Goal: Task Accomplishment & Management: Manage account settings

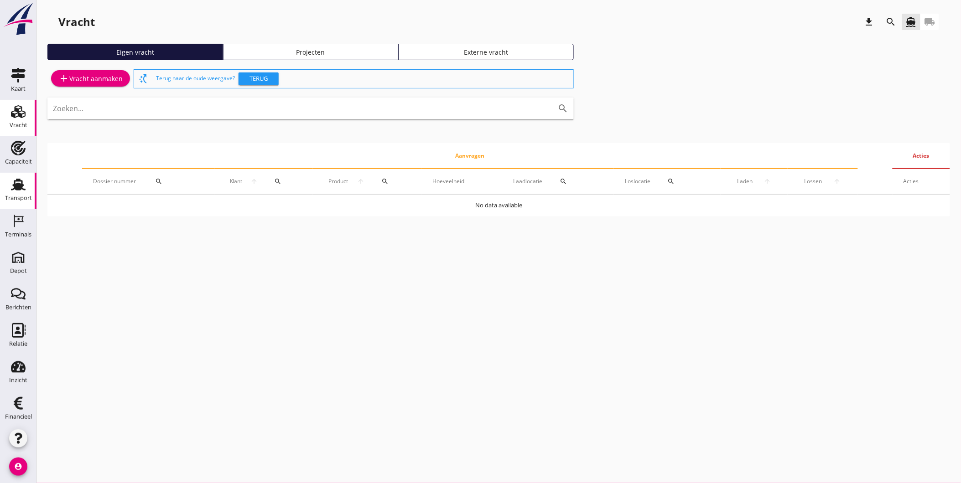
click at [16, 195] on div "Transport" at bounding box center [18, 198] width 27 height 6
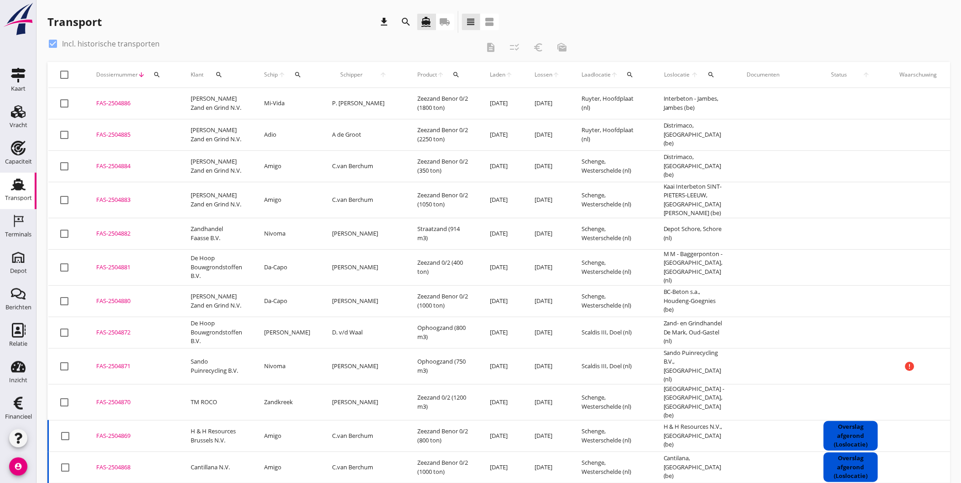
click at [99, 43] on label "Incl. historische transporten" at bounding box center [111, 43] width 98 height 9
checkbox input "false"
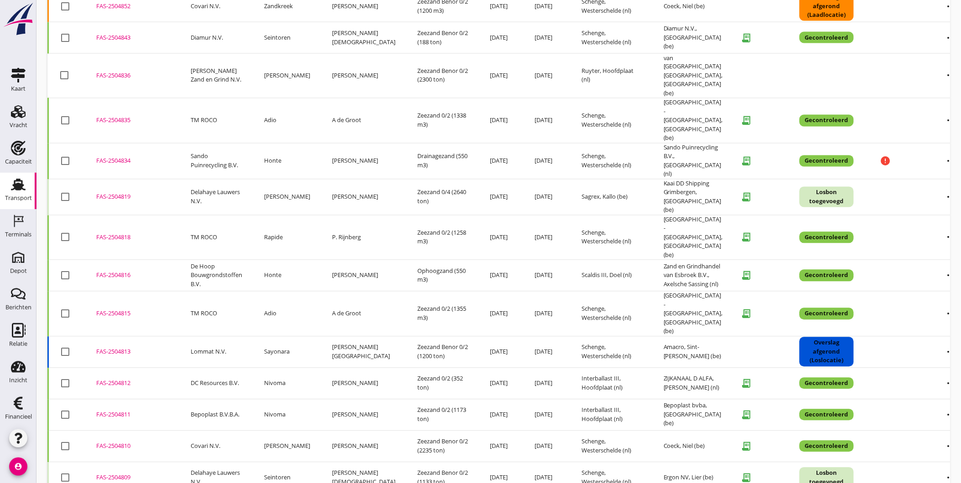
scroll to position [612, 0]
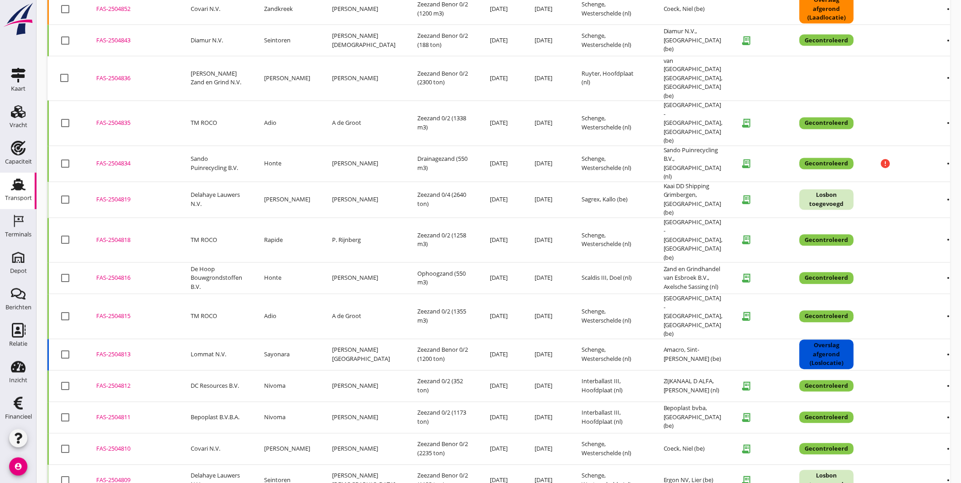
click at [119, 477] on div "FAS-2504809" at bounding box center [132, 481] width 73 height 9
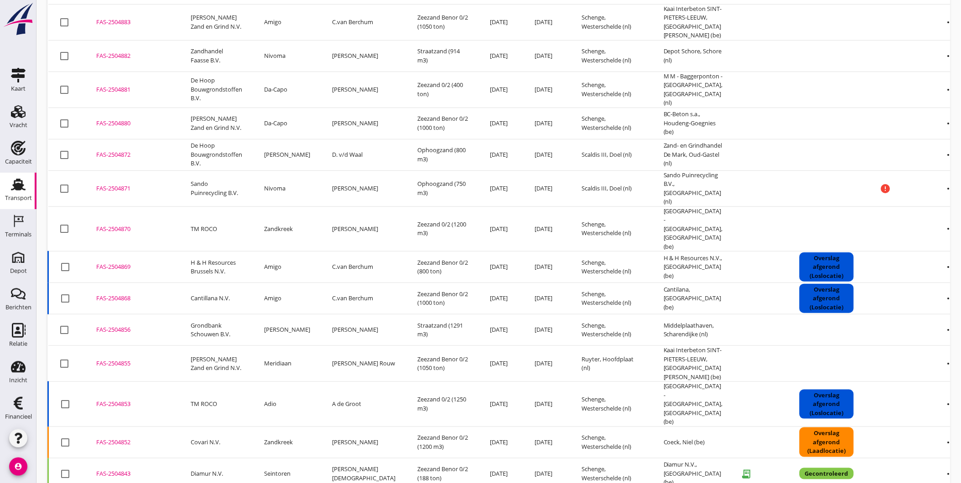
scroll to position [198, 0]
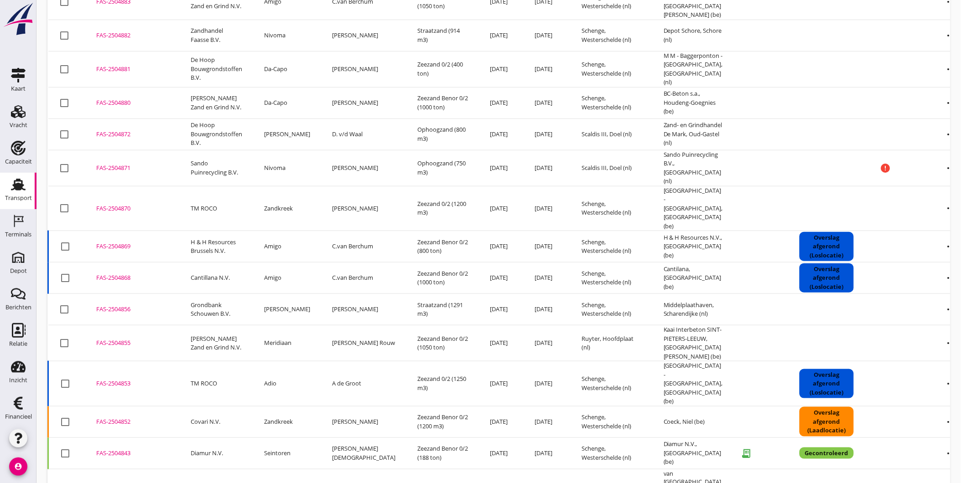
click at [939, 331] on icon "more_horiz" at bounding box center [952, 344] width 26 height 26
click at [931, 451] on div "Vracht verwijderen" at bounding box center [916, 451] width 65 height 11
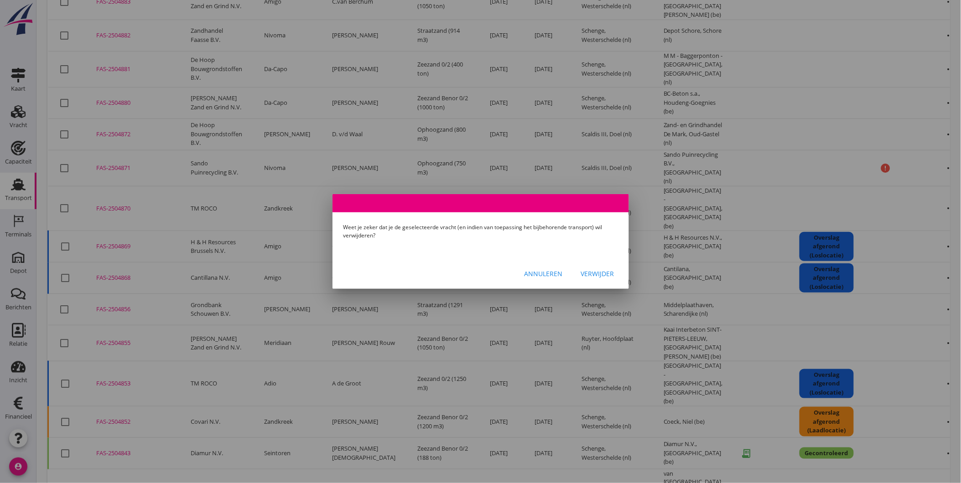
click at [598, 277] on div "Verwijder" at bounding box center [597, 274] width 33 height 10
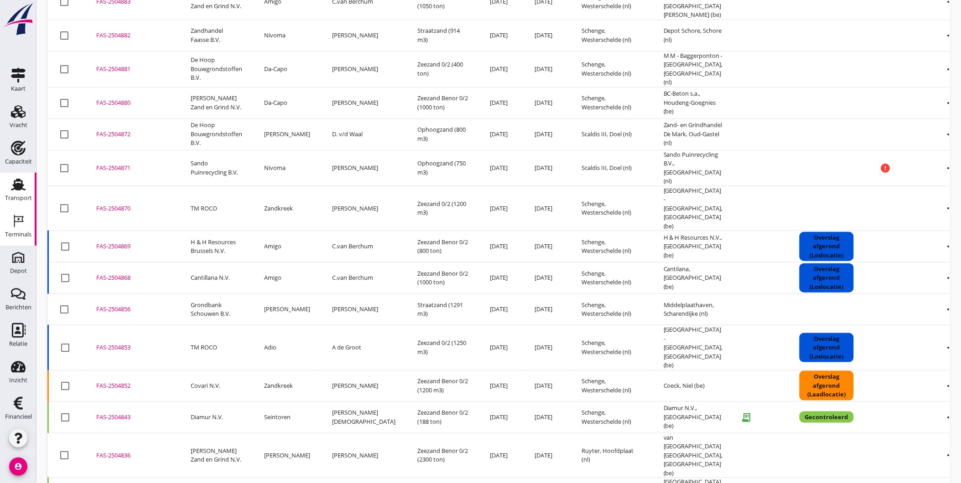
click at [23, 236] on div "Terminals" at bounding box center [18, 235] width 26 height 6
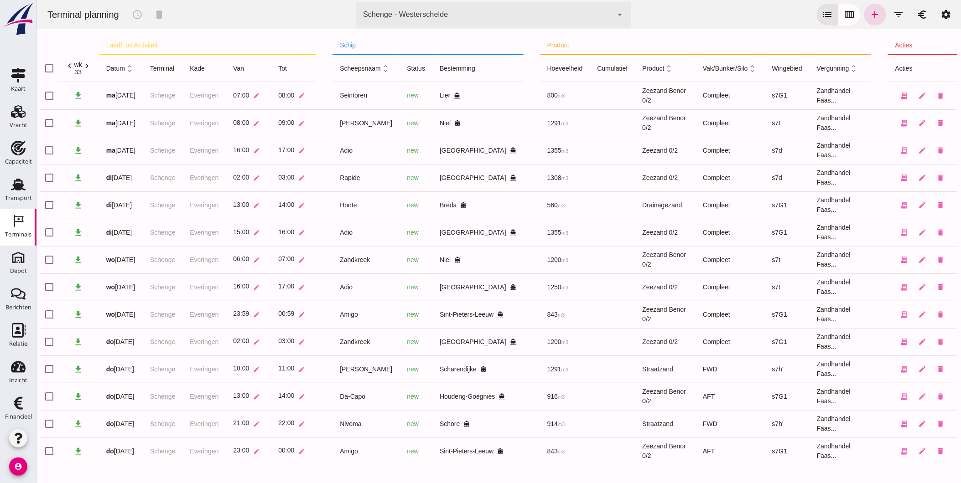
scroll to position [0, 0]
click icon "edit"
click input "23:59"
type input "01:00"
click input "checkbox"
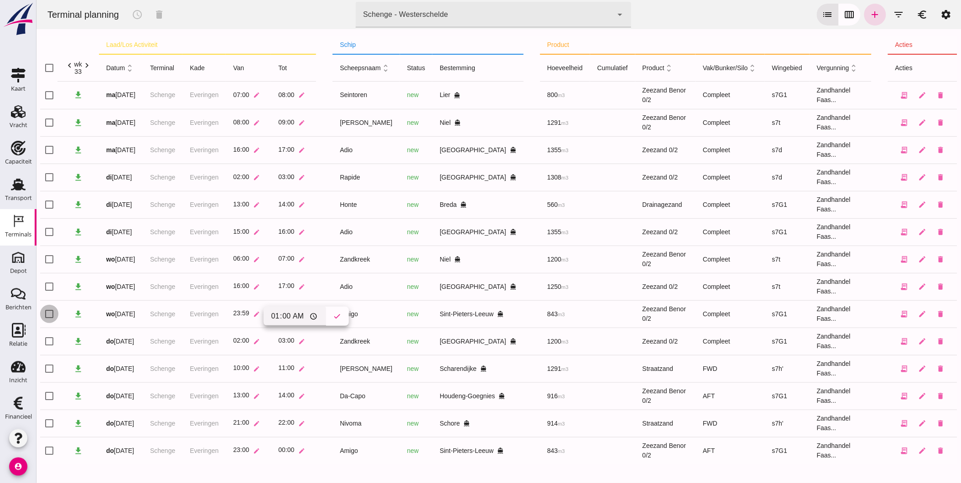
checkbox input "true"
click at [137, 7] on button "schedule" at bounding box center [137, 15] width 22 height 22
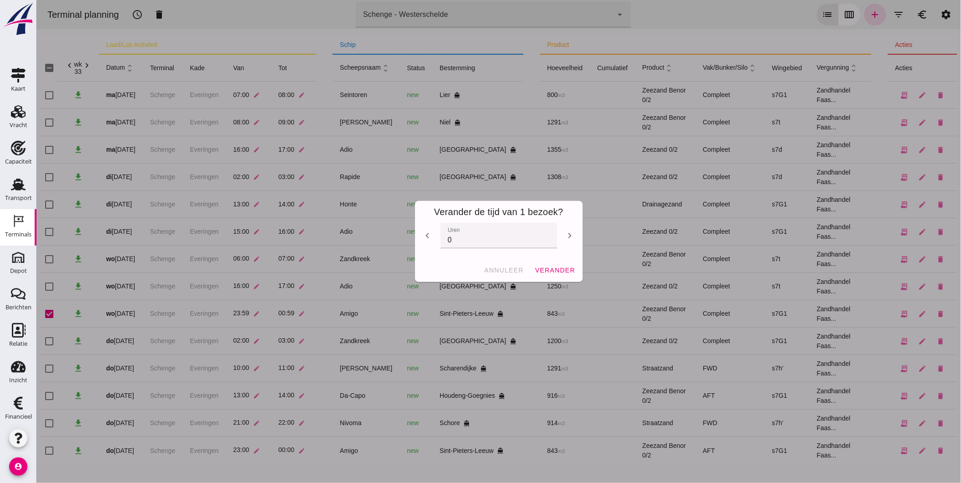
click at [570, 235] on icon "chevron_right" at bounding box center [569, 235] width 11 height 11
type input "1"
click span "verander"
checkbox input "false"
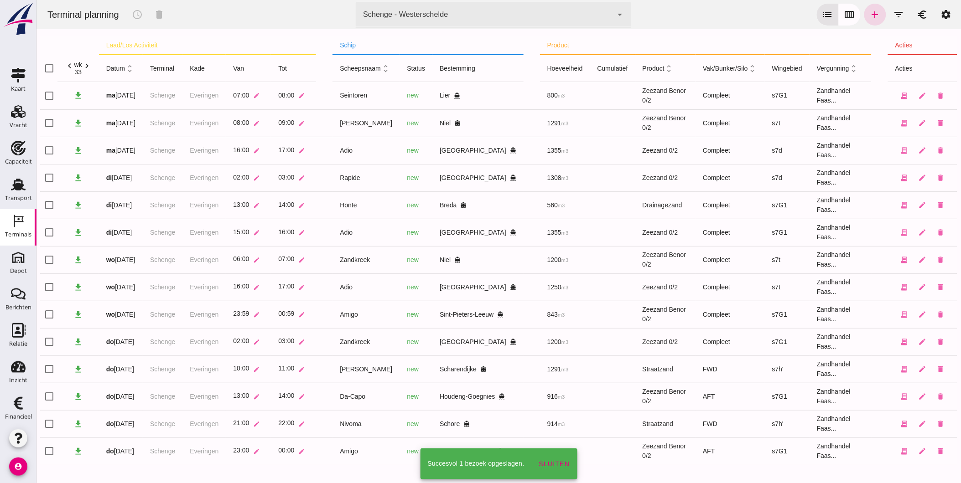
scroll to position [0, 0]
click icon "edit"
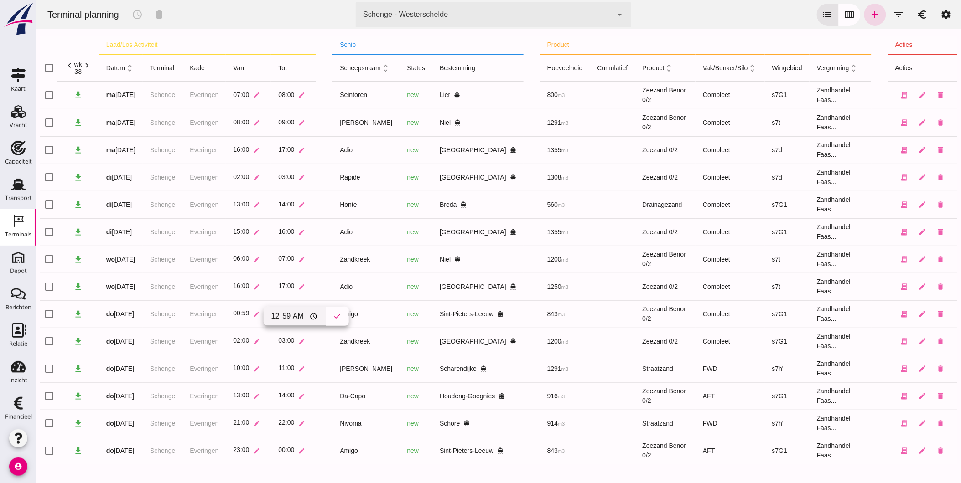
click input "00:59"
type input "01:00"
click button "check"
click icon "edit"
click input "01:59"
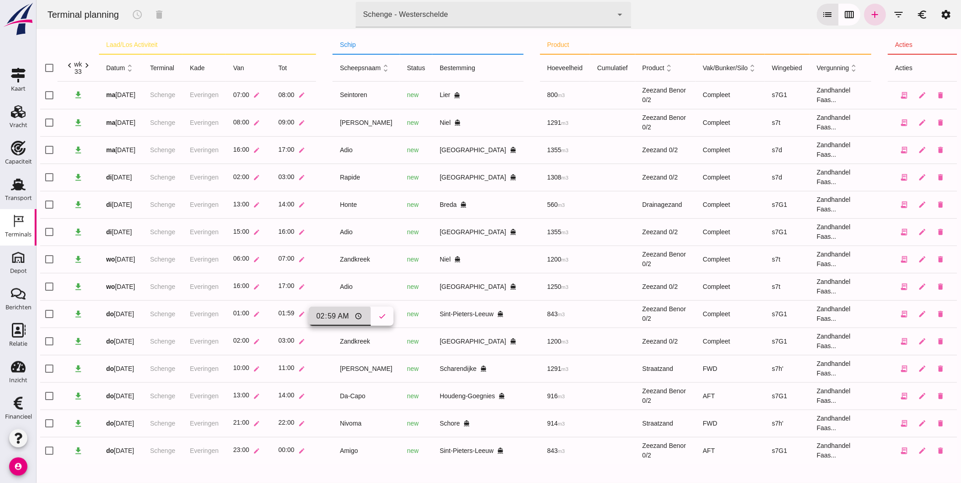
type input "02:00"
click button "check"
click input "checkbox"
checkbox input "true"
click at [138, 12] on icon "schedule" at bounding box center [136, 14] width 11 height 11
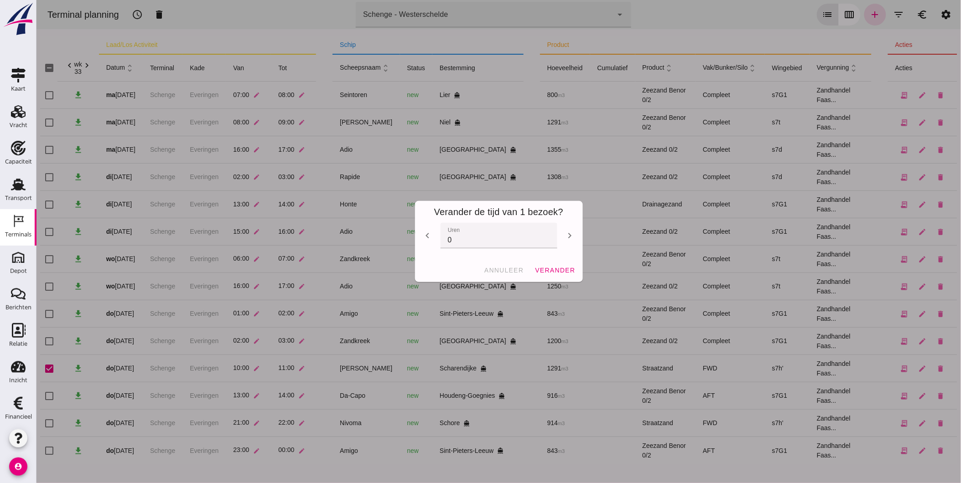
scroll to position [0, 0]
click at [569, 236] on icon "chevron_right" at bounding box center [569, 235] width 11 height 11
type input "2"
click span "verander"
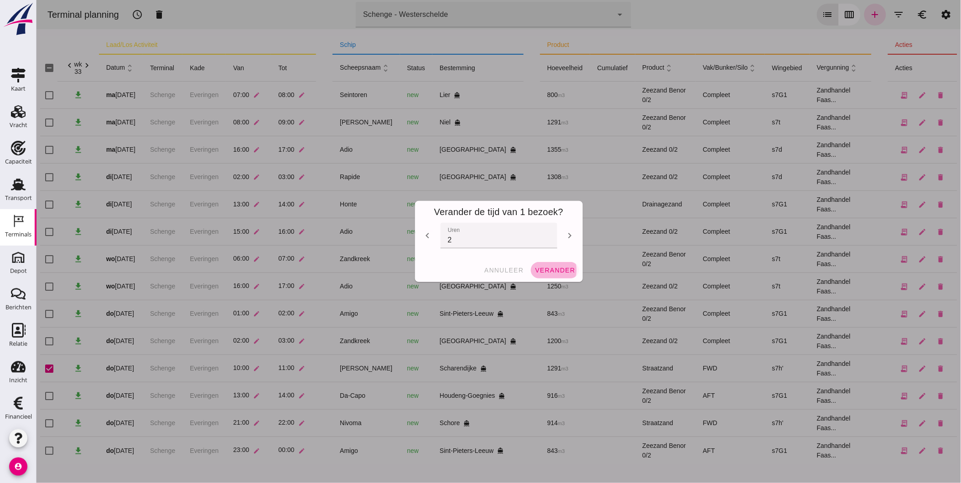
checkbox input "false"
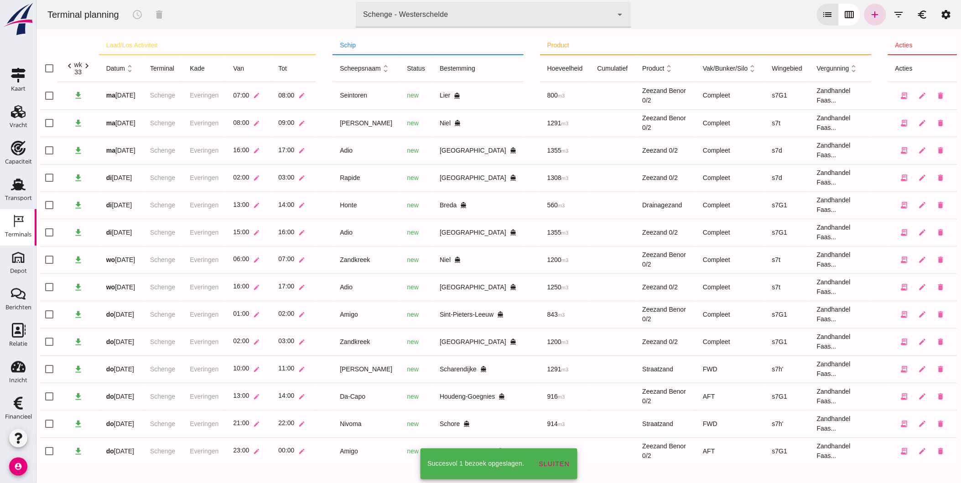
scroll to position [0, 0]
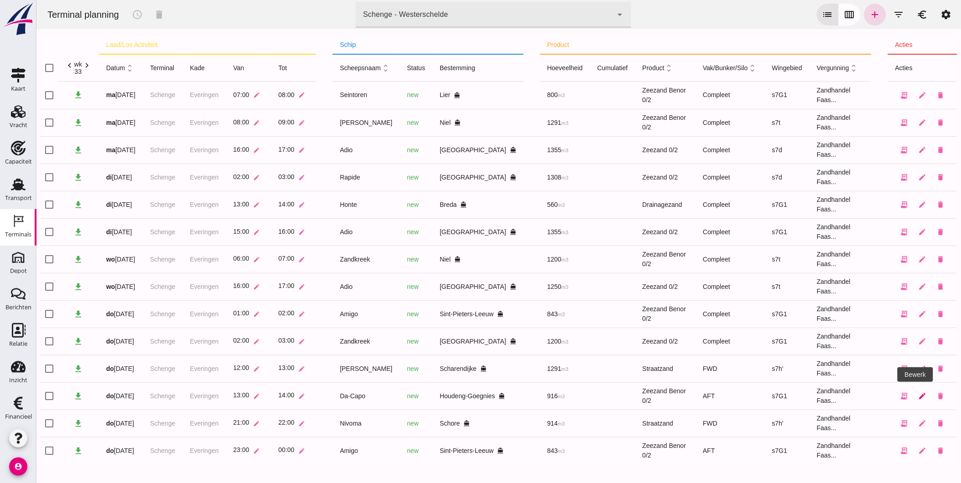
click link "edit"
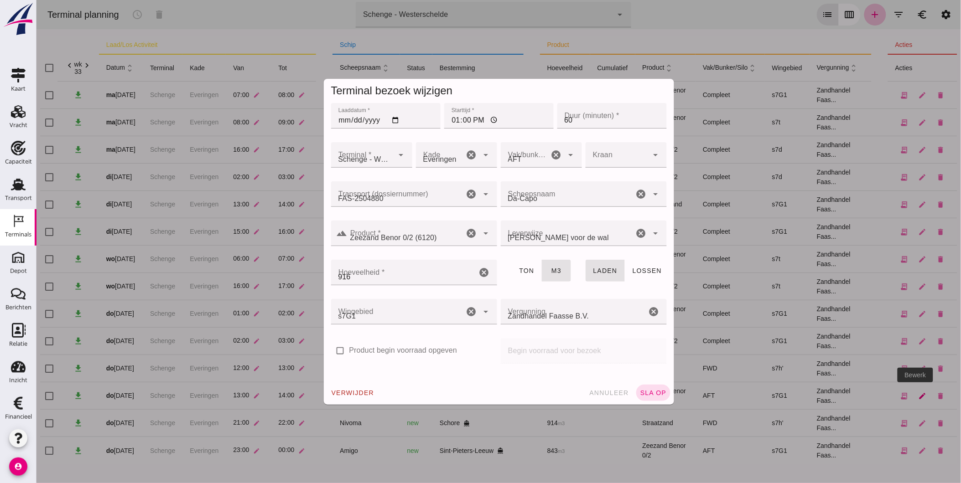
scroll to position [0, 0]
click div "s7G1 224"
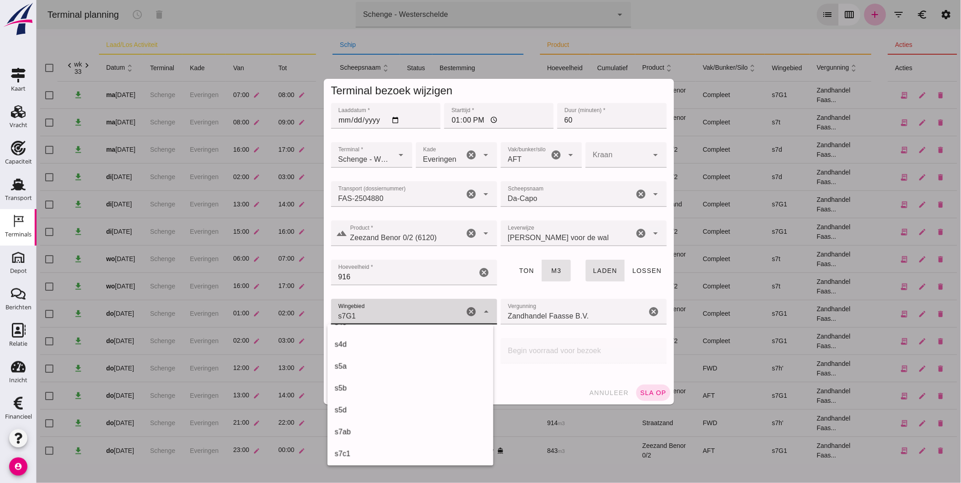
scroll to position [163, 0]
click at [375, 329] on div "s4c" at bounding box center [409, 329] width 151 height 11
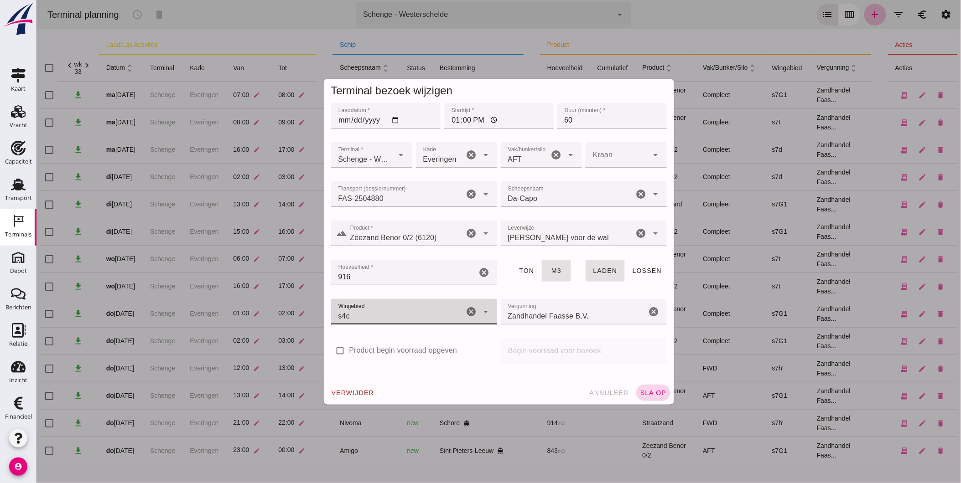
click span "sla op"
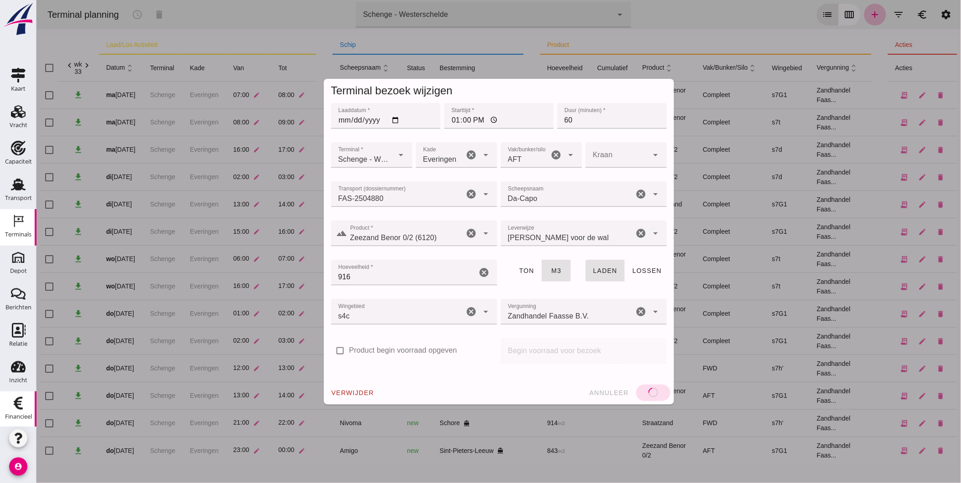
type input "216"
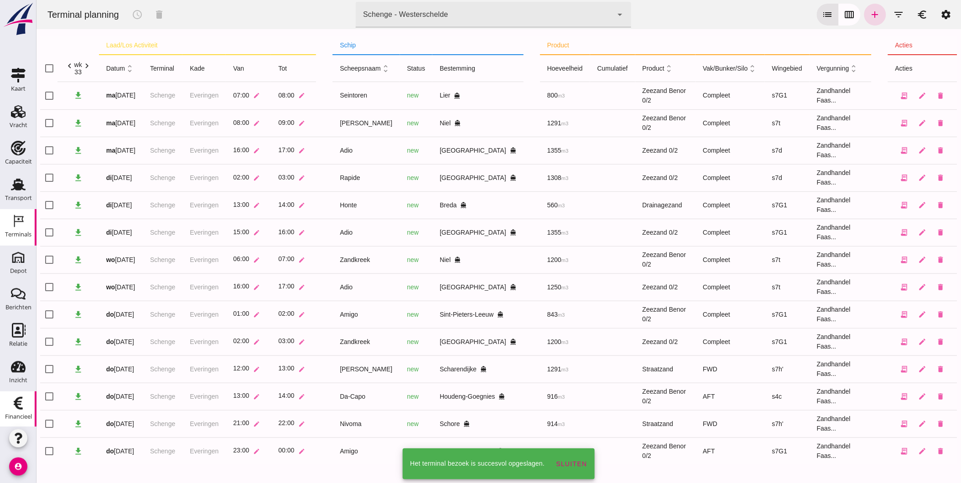
scroll to position [0, 0]
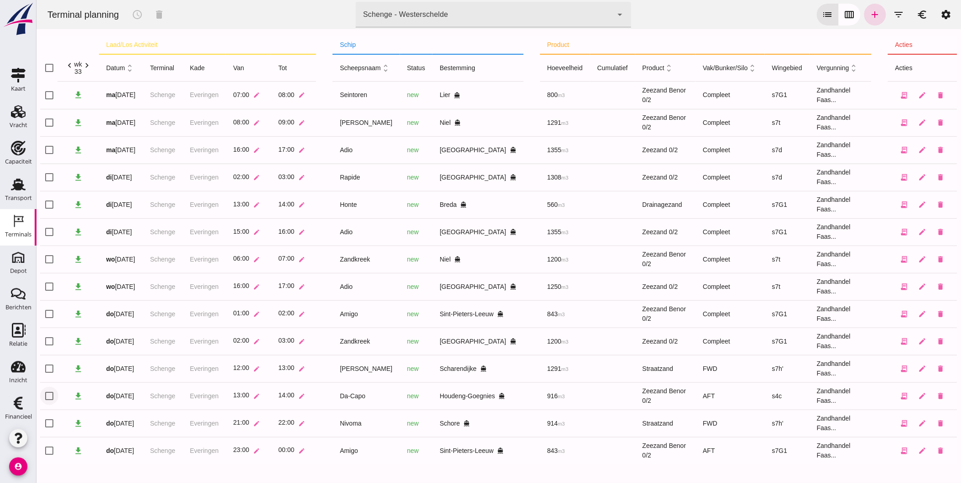
click input "checkbox"
checkbox input "true"
click at [134, 16] on icon "schedule" at bounding box center [136, 14] width 11 height 11
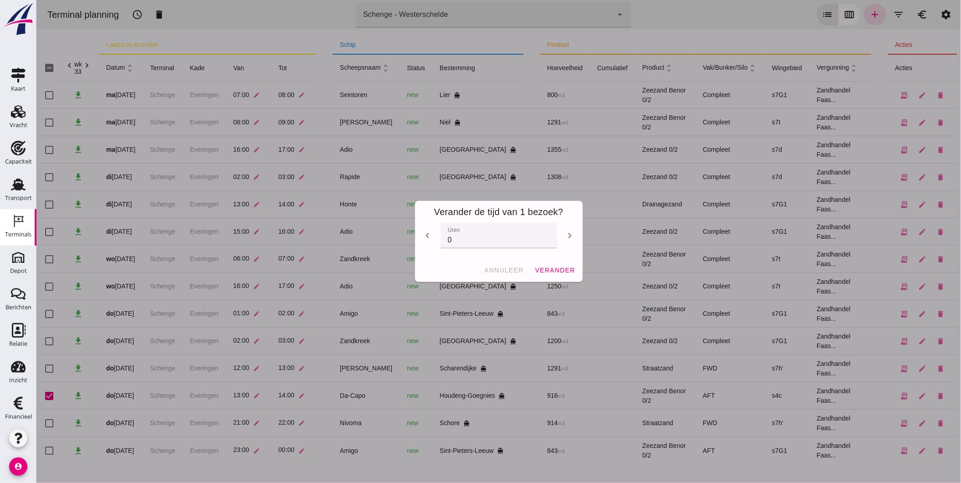
click at [566, 233] on icon "chevron_right" at bounding box center [569, 235] width 11 height 11
type input "2"
click button "verander"
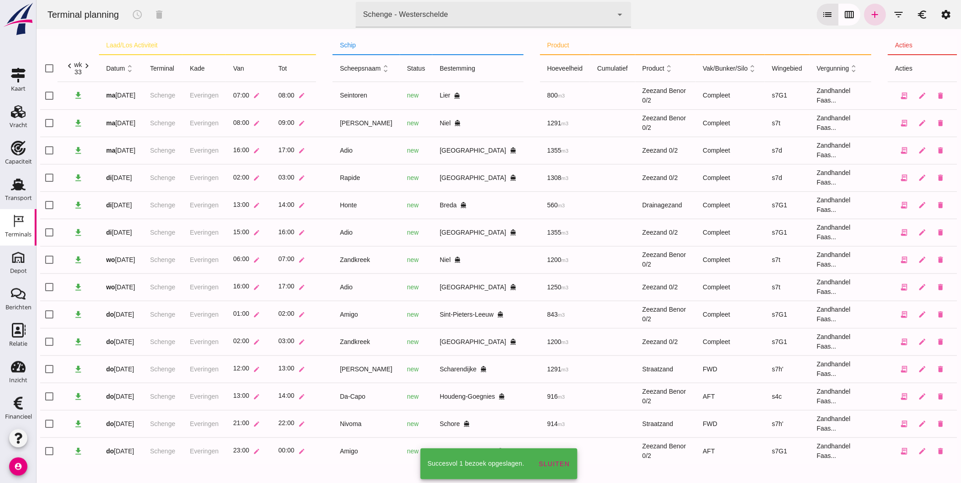
scroll to position [0, 0]
click input "checkbox"
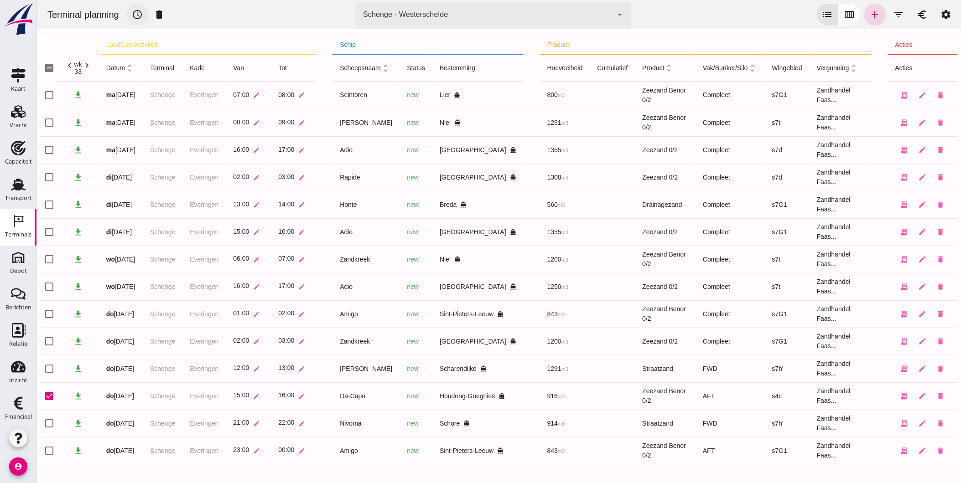
click at [138, 10] on icon "schedule" at bounding box center [136, 14] width 11 height 11
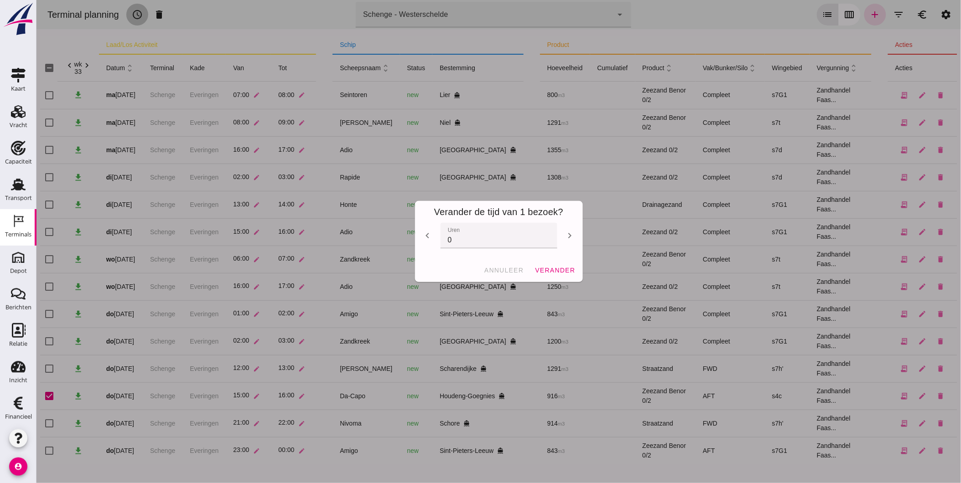
scroll to position [0, 0]
click span "annuleer"
checkbox input "false"
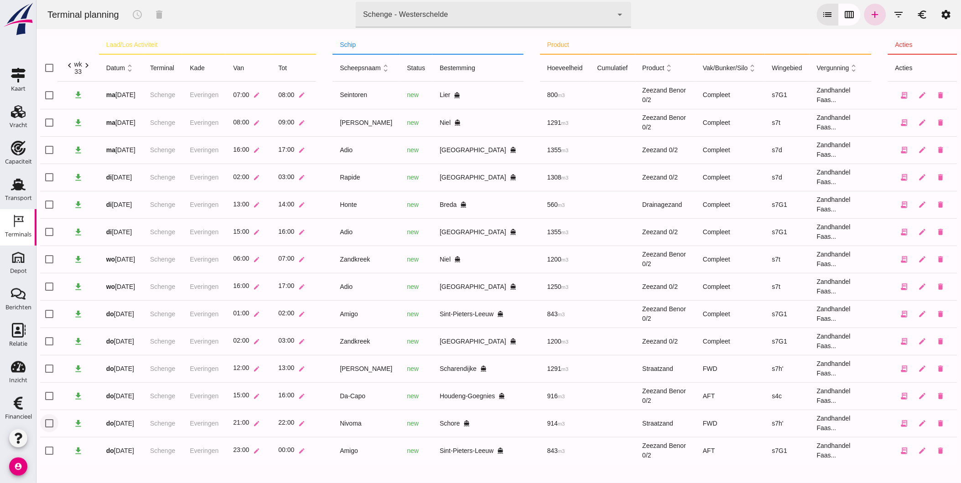
click input "checkbox"
checkbox input "true"
click input "checkbox"
checkbox input "true"
click at [133, 12] on icon "schedule" at bounding box center [136, 14] width 11 height 11
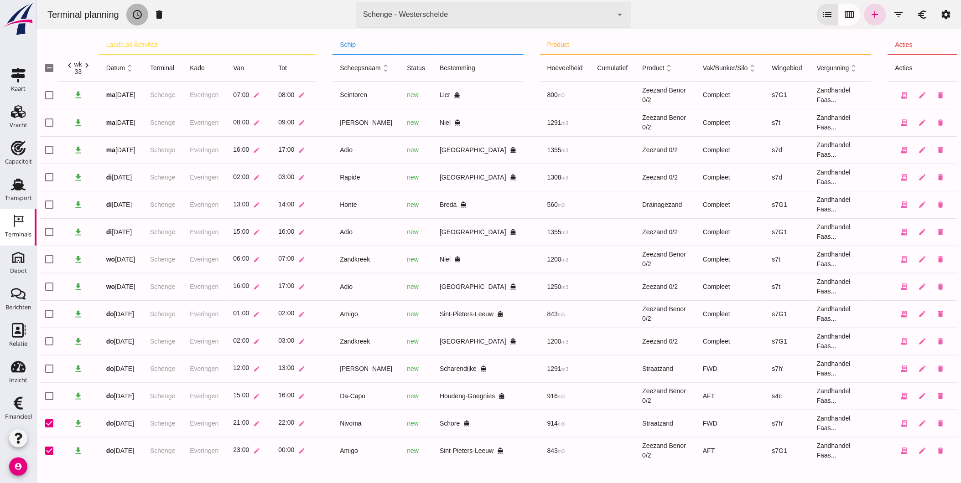
scroll to position [0, 0]
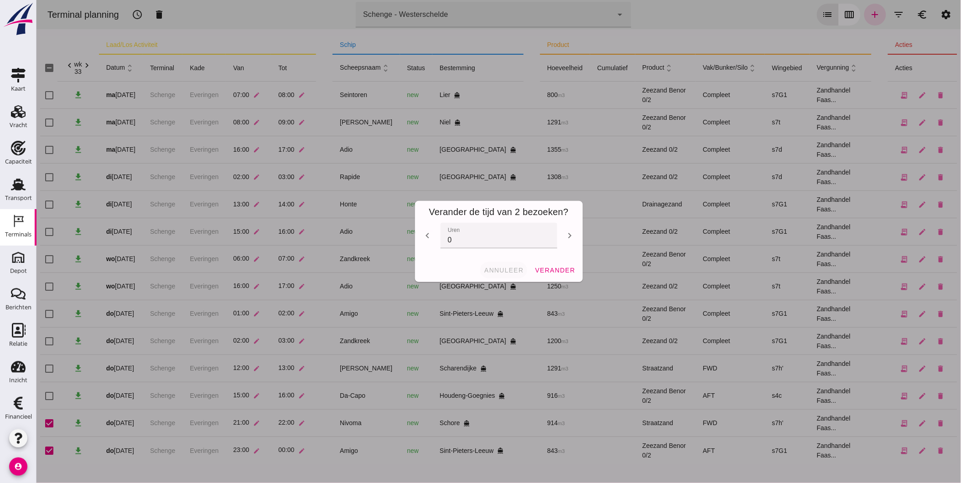
click button "annuleer"
checkbox input "false"
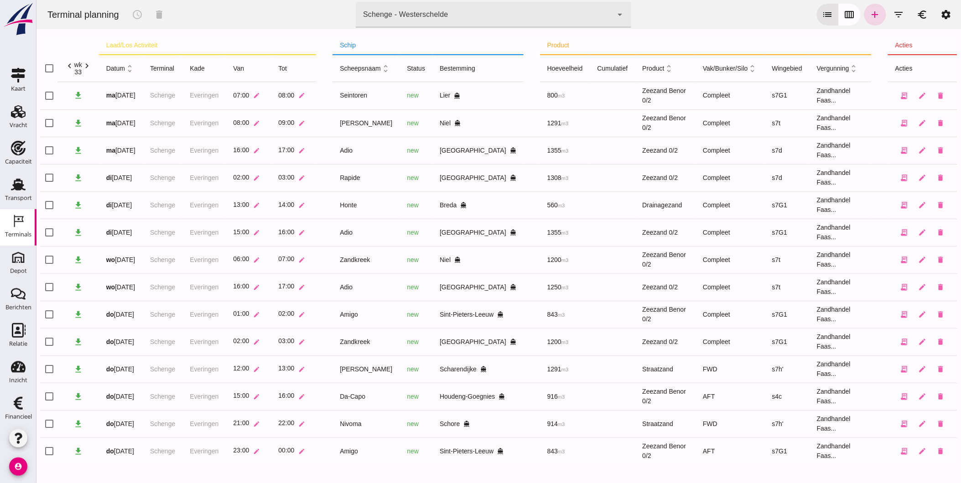
scroll to position [0, 0]
click input "checkbox"
click at [140, 10] on icon "schedule" at bounding box center [136, 14] width 11 height 11
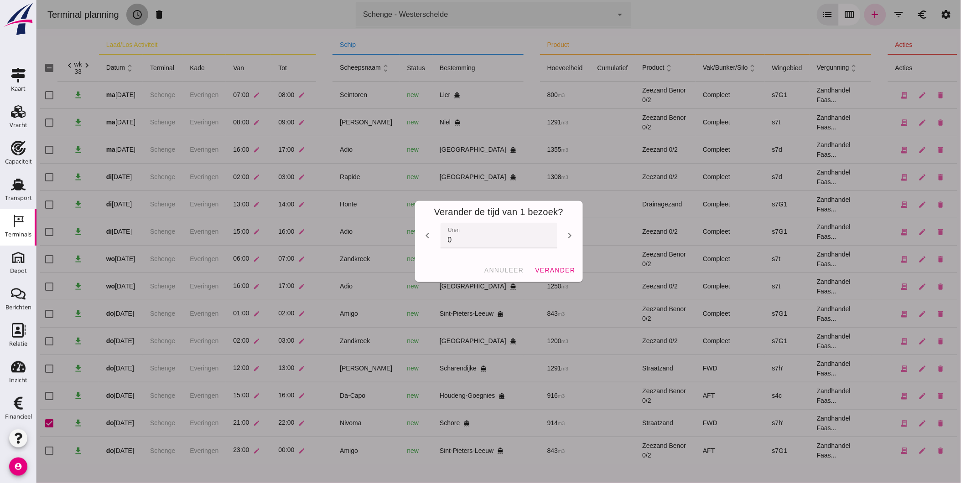
scroll to position [0, 0]
click button "annuleer"
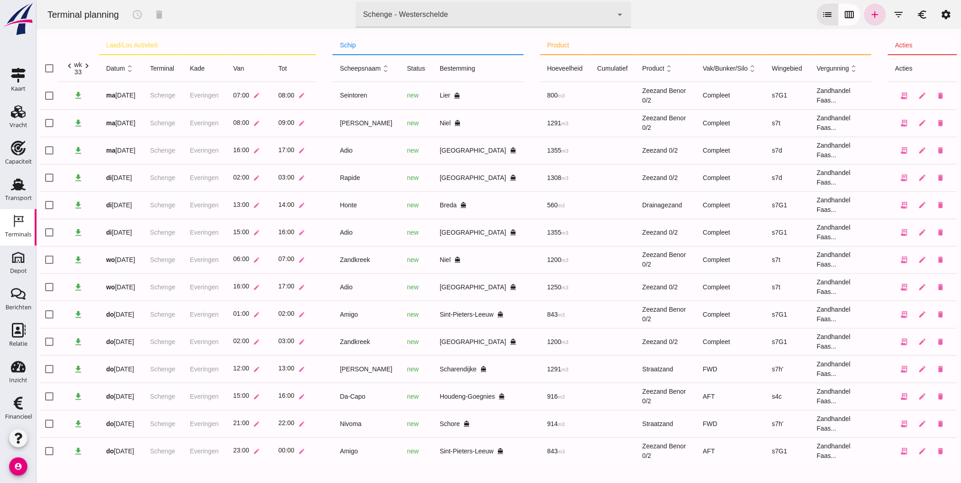
scroll to position [0, 0]
click input "checkbox"
click at [162, 11] on icon "delete" at bounding box center [158, 14] width 11 height 11
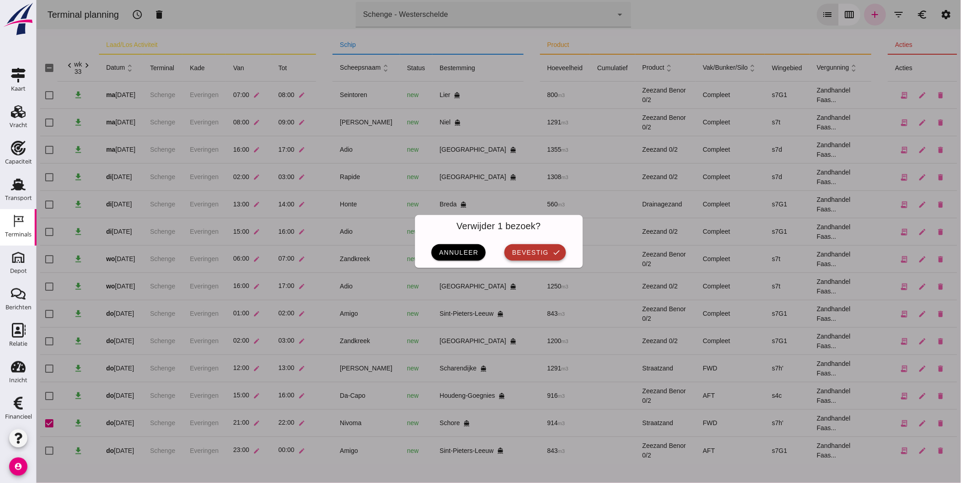
click span "bevestig"
checkbox input "false"
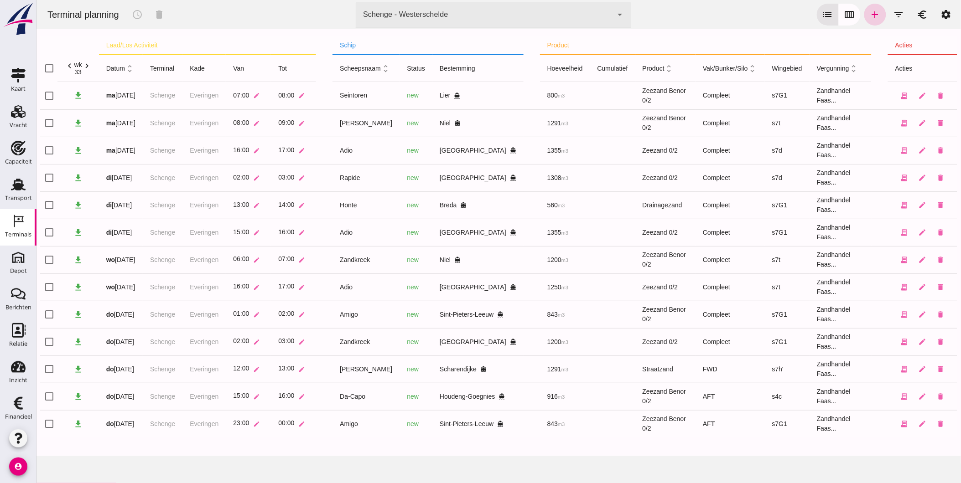
click link "add"
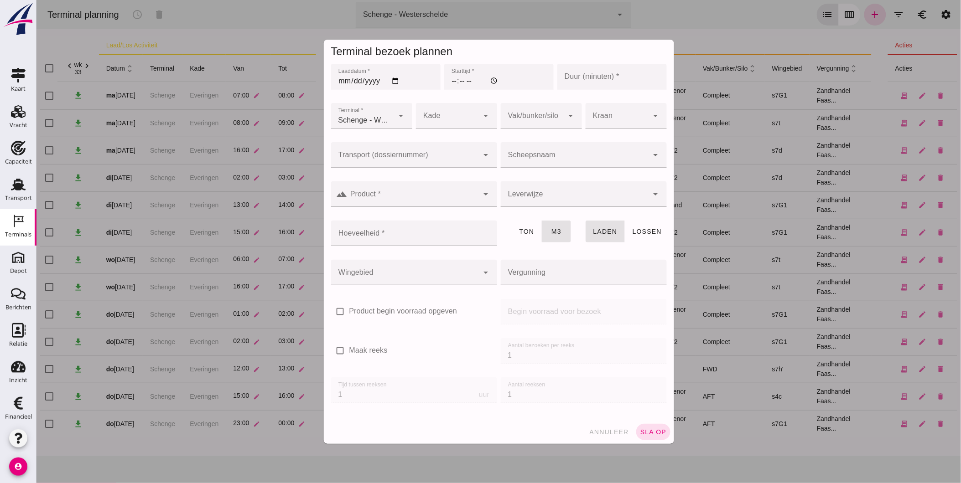
type input "Zandhandel Faasse B.V."
click input "Laaddatum *"
type input "[DATE]"
click input "Starttijd *"
type input "23:00"
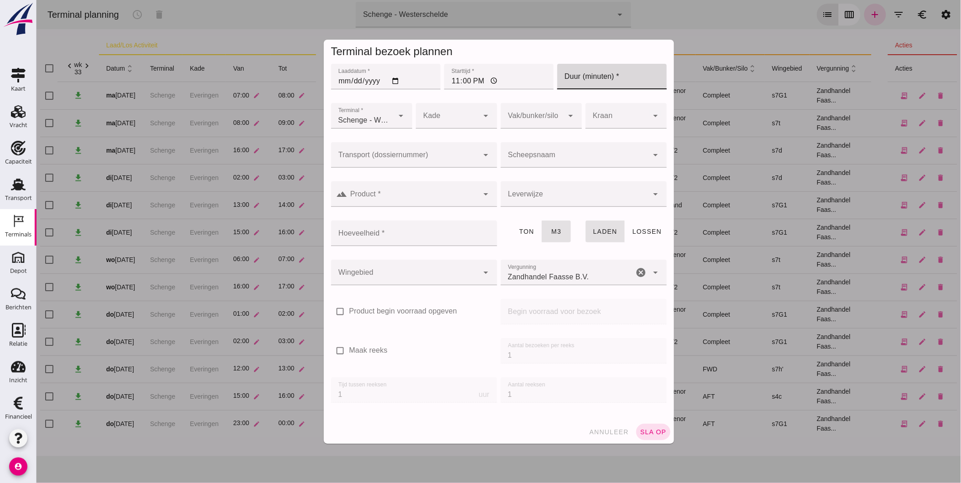
click input "Duur (minuten) *"
type input "60"
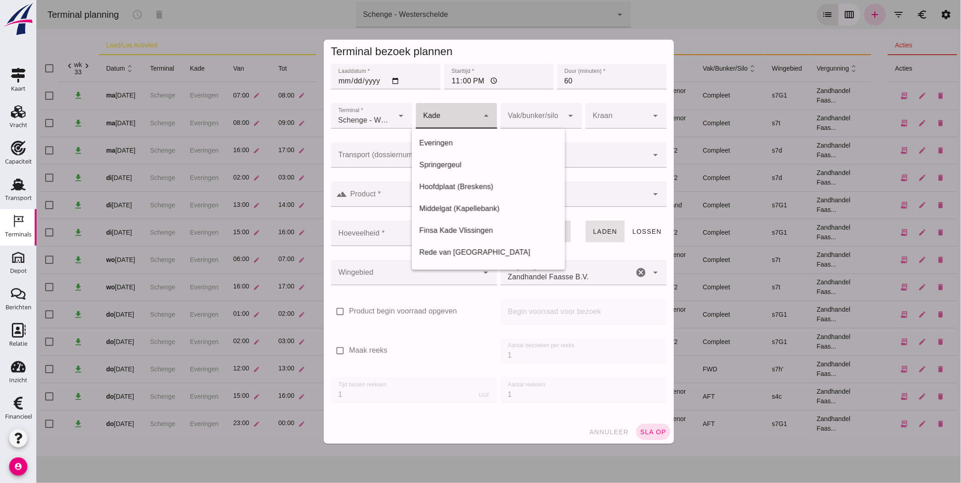
click div
click at [451, 143] on div "Everingen" at bounding box center [488, 143] width 139 height 11
type input "7"
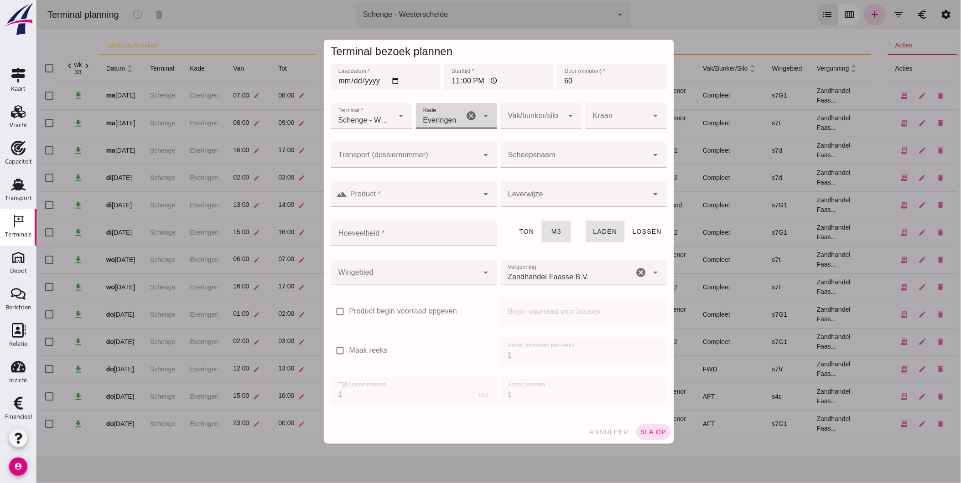
click div
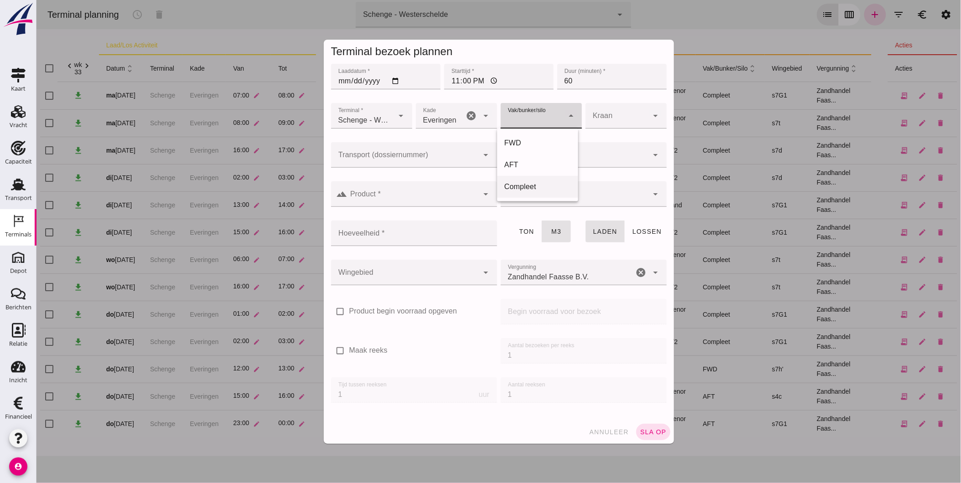
click at [531, 186] on div "Compleet" at bounding box center [537, 187] width 67 height 11
type input "291"
click input "Scheepsnaam"
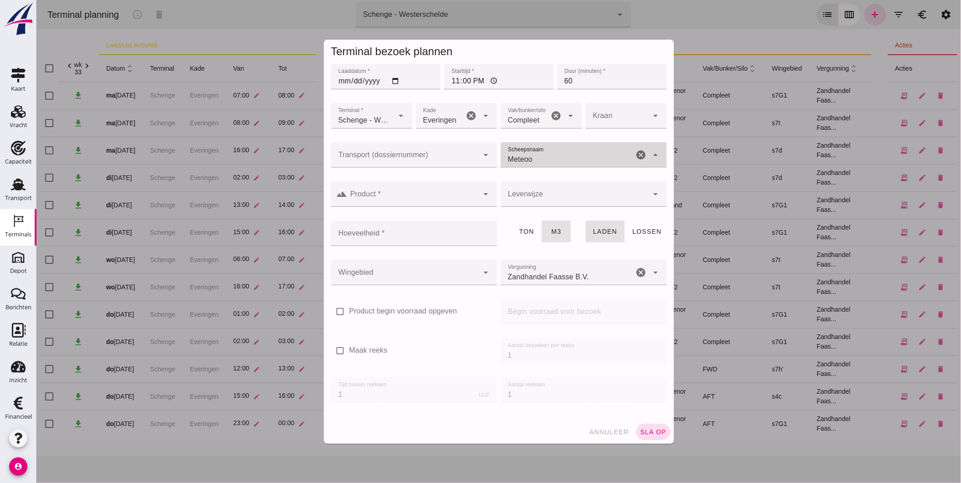
type input "Meteoor"
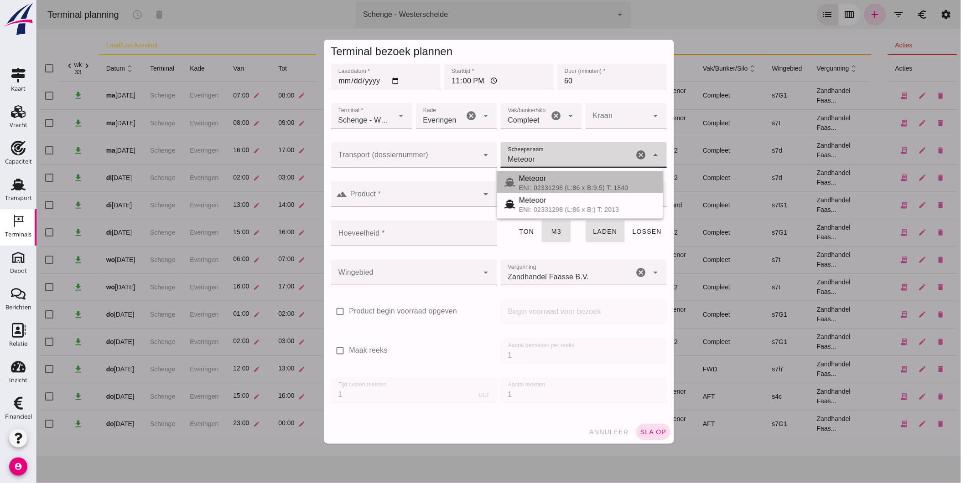
click at [631, 184] on div "ENI: 02331298 (L:86 x B:9.5) T: 1840" at bounding box center [587, 187] width 137 height 7
type input "1236"
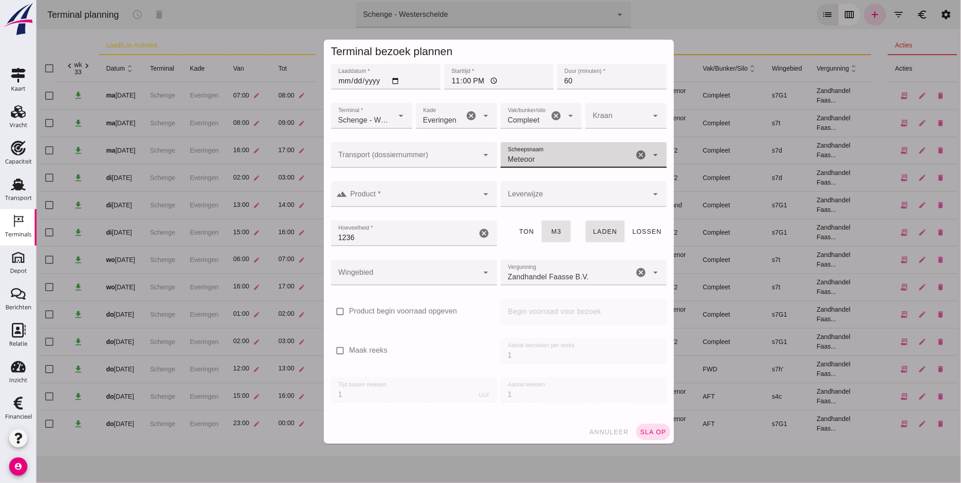
type input "Meteoor"
click input "23:00"
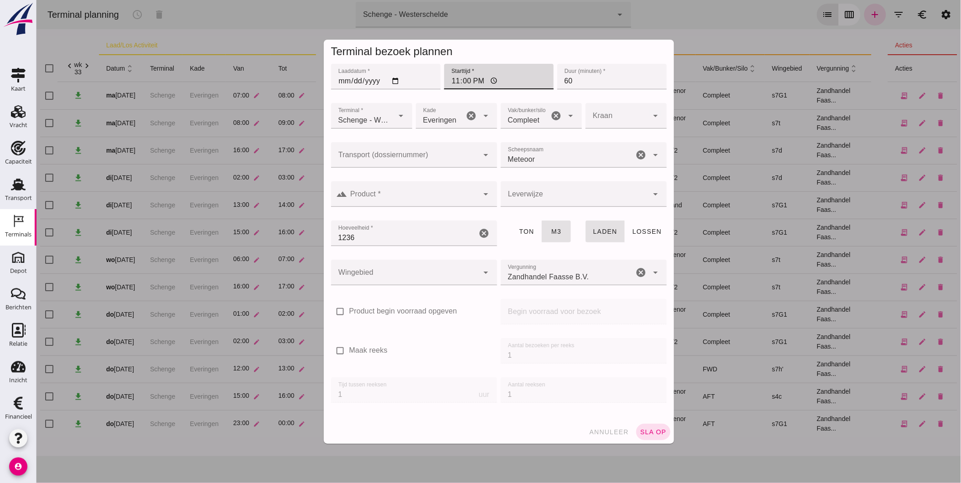
click input "23:00"
type input "00:01"
click input "[DATE]"
type input "[DATE]"
click input "Product *"
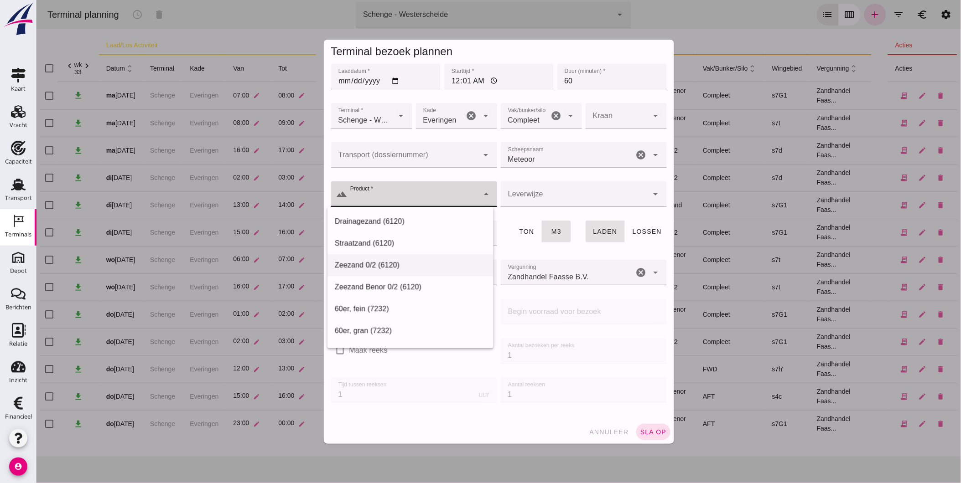
click at [436, 266] on div "Zeezand 0/2 (6120)" at bounding box center [409, 265] width 151 height 11
type input "Zeezand 0/2 (6120)"
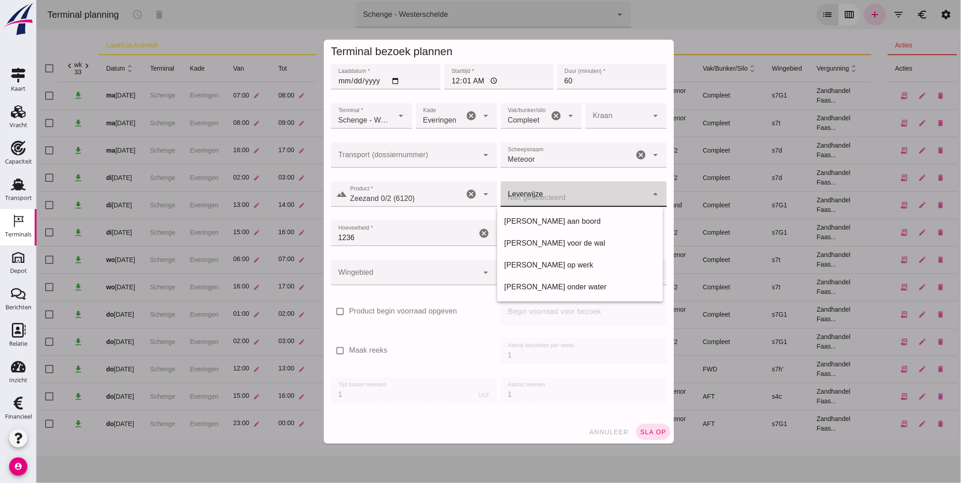
click div
click at [543, 226] on div "[PERSON_NAME] aan boord" at bounding box center [579, 221] width 151 height 11
type input "franco_on_board"
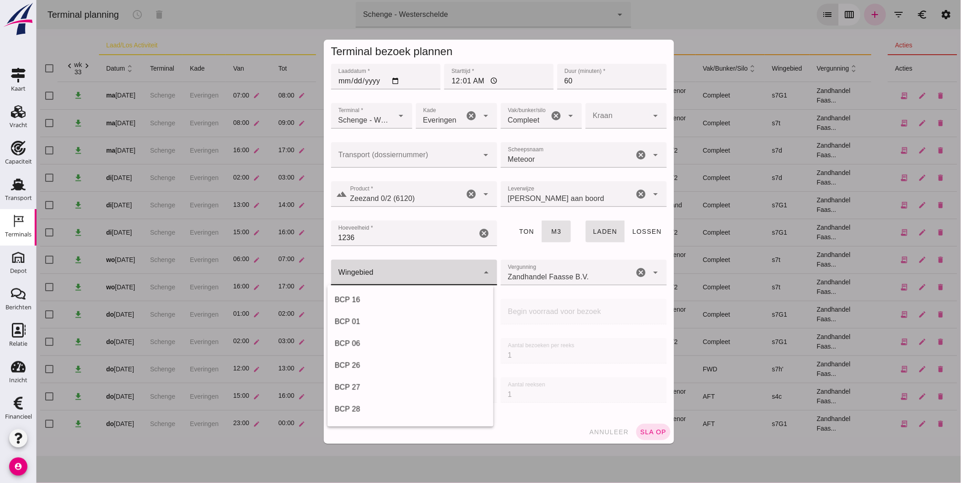
click div
click at [380, 337] on div "s7G1" at bounding box center [409, 340] width 151 height 11
type input "224"
click span "sla op"
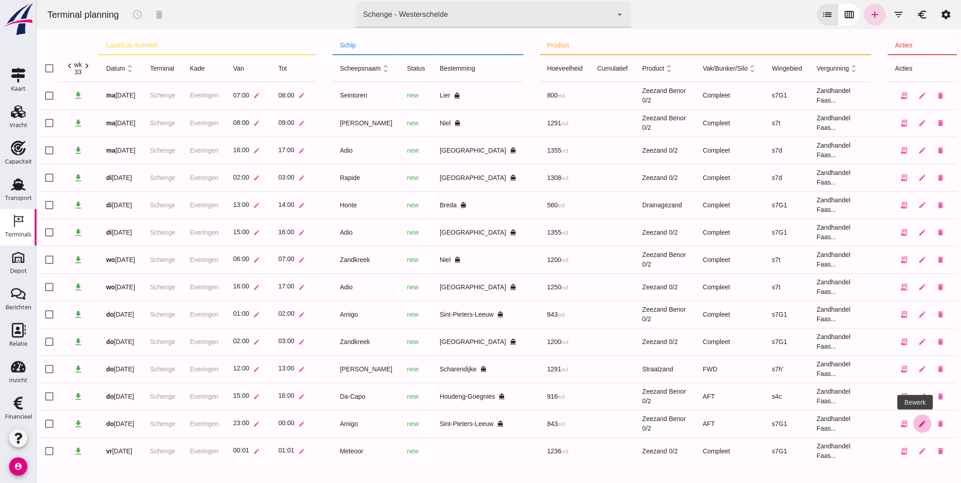
click at [918, 422] on icon "edit" at bounding box center [922, 424] width 8 height 8
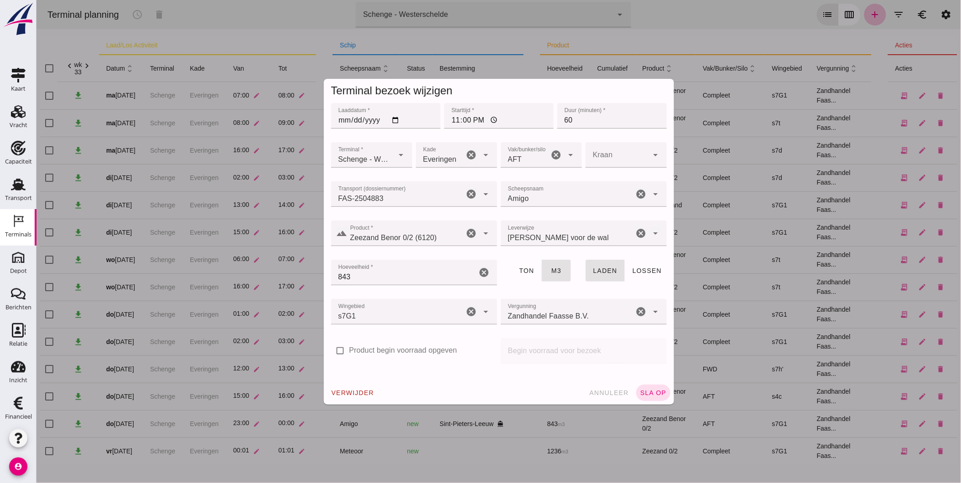
click input "[DATE]"
type input "[DATE]"
drag, startPoint x: 450, startPoint y: 120, endPoint x: 462, endPoint y: 131, distance: 15.8
click input "23:00"
type input "01:00"
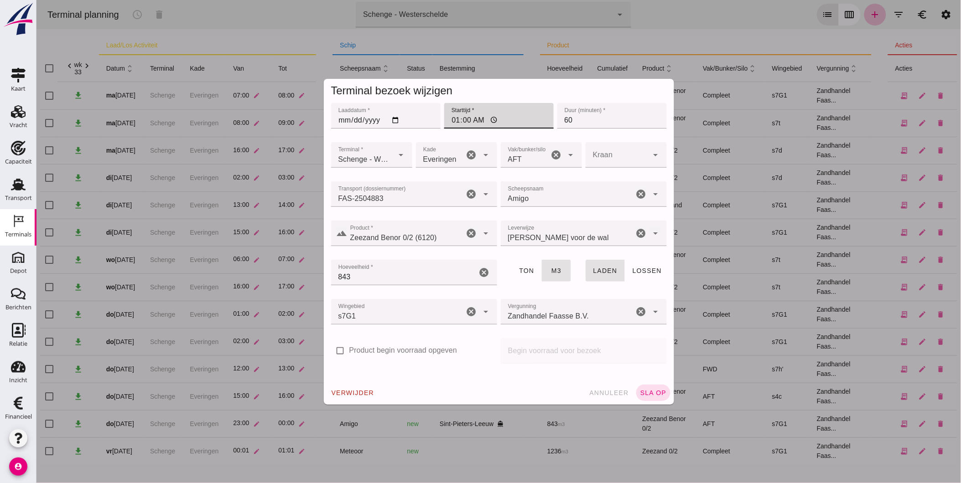
click icon "cancel"
click div
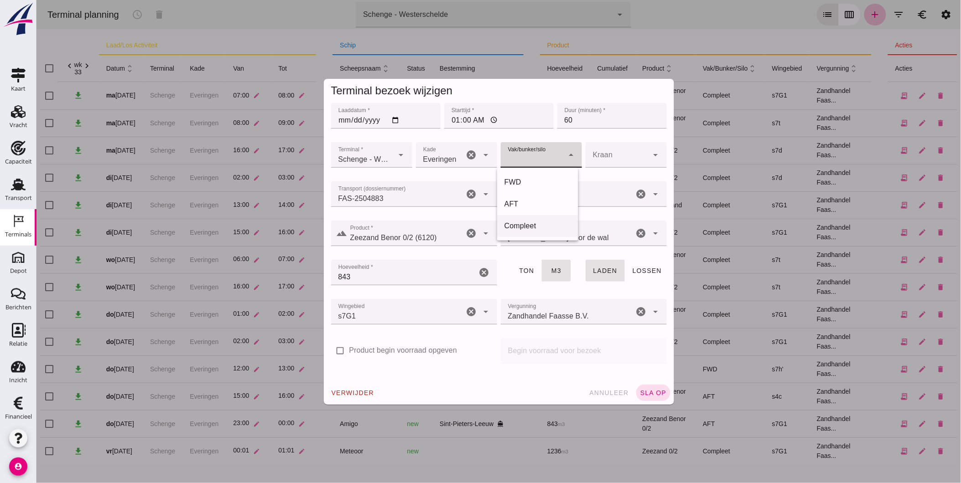
click at [534, 227] on div "Compleet" at bounding box center [537, 226] width 67 height 11
type input "291"
click span "sla op"
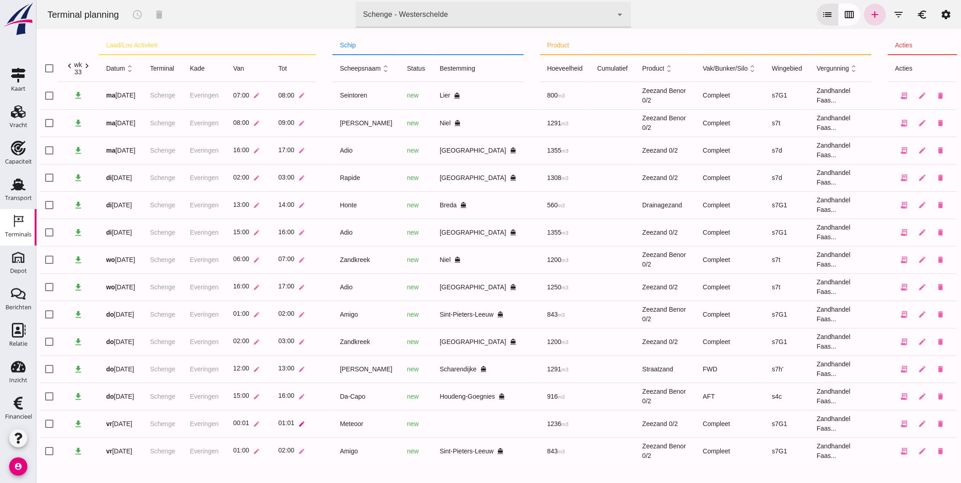
click icon "edit"
click input "01:01"
type input "01:00"
click icon "check"
click at [180, 414] on td "Schenge" at bounding box center [162, 423] width 40 height 27
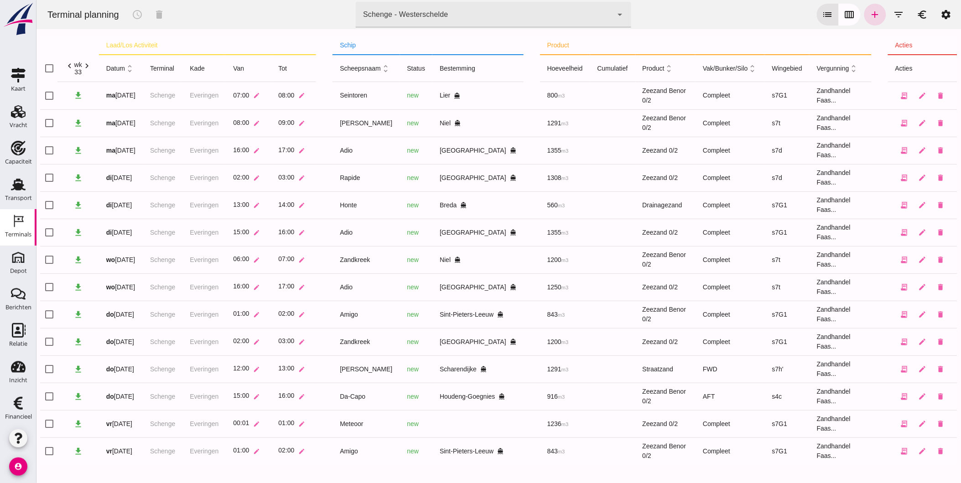
click div
click div "Meteoor"
drag, startPoint x: 347, startPoint y: 424, endPoint x: 348, endPoint y: 470, distance: 46.1
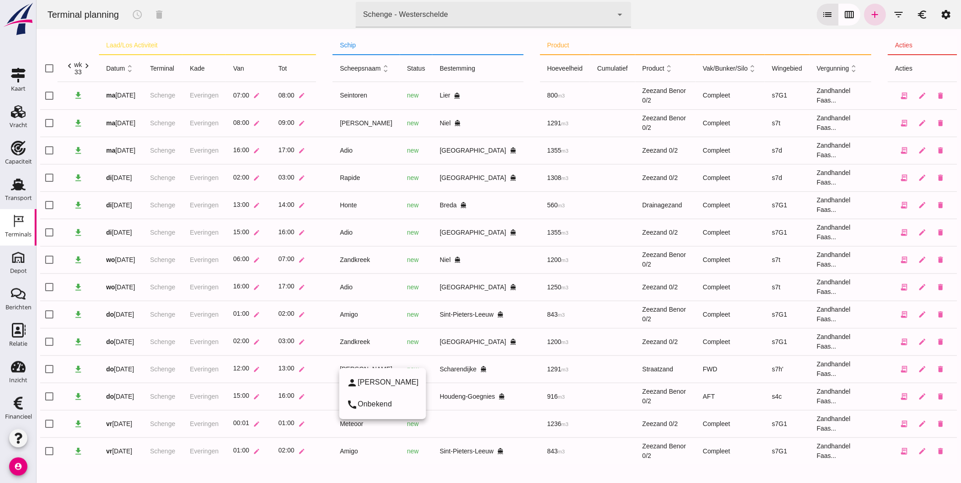
click div
drag, startPoint x: 358, startPoint y: 422, endPoint x: 314, endPoint y: 419, distance: 44.4
click tr "check_box_outline_blank download [DATE] Schenge Everingen 00:01 edit 01:00 edit…"
drag, startPoint x: 314, startPoint y: 419, endPoint x: 349, endPoint y: 481, distance: 71.1
click div
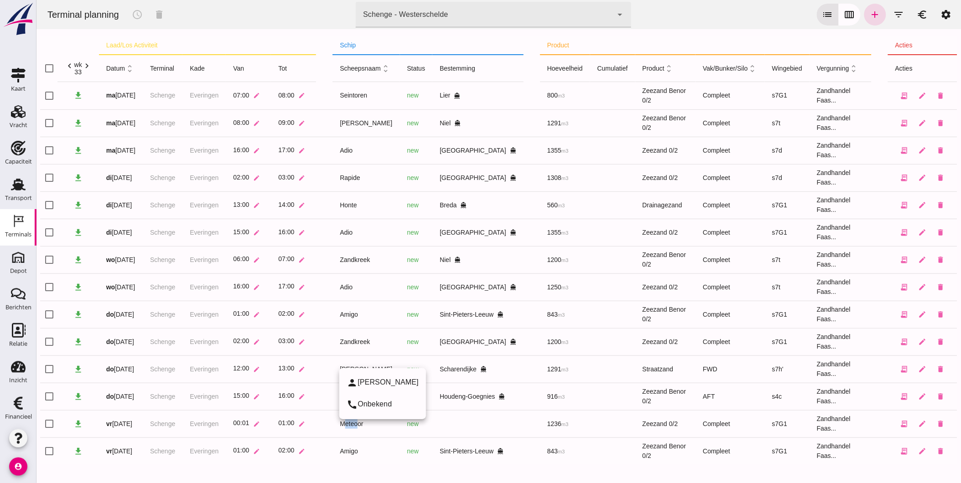
drag, startPoint x: 343, startPoint y: 421, endPoint x: 358, endPoint y: 421, distance: 14.6
click div "Meteoor"
drag, startPoint x: 358, startPoint y: 421, endPoint x: 363, endPoint y: 469, distance: 47.7
click div
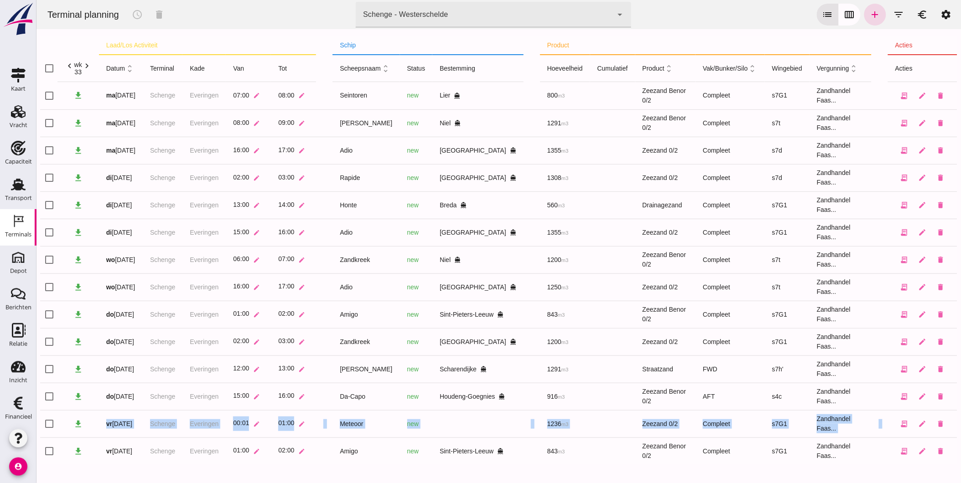
drag, startPoint x: 106, startPoint y: 422, endPoint x: 944, endPoint y: 423, distance: 837.8
click tr "check_box_outline_blank download [DATE] Schenge Everingen 00:01 edit 01:00 edit…"
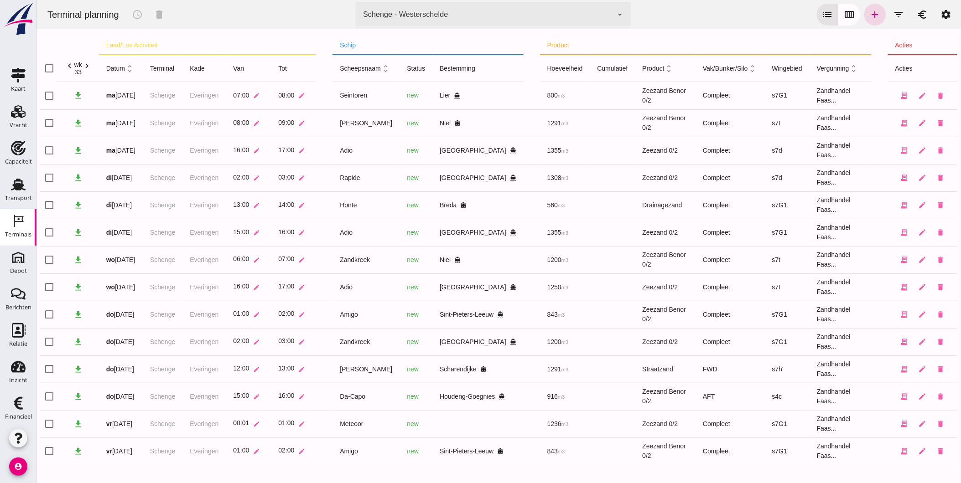
click div
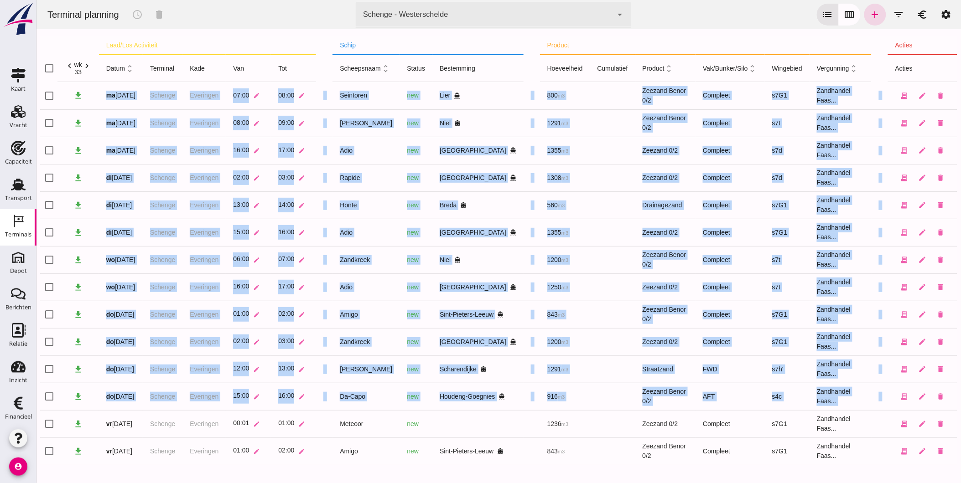
drag, startPoint x: 107, startPoint y: 421, endPoint x: 950, endPoint y: 426, distance: 842.8
click at [950, 426] on div "laad/los activiteit schip product acties check_box_outline_blank chevron_left w…" at bounding box center [498, 256] width 924 height 455
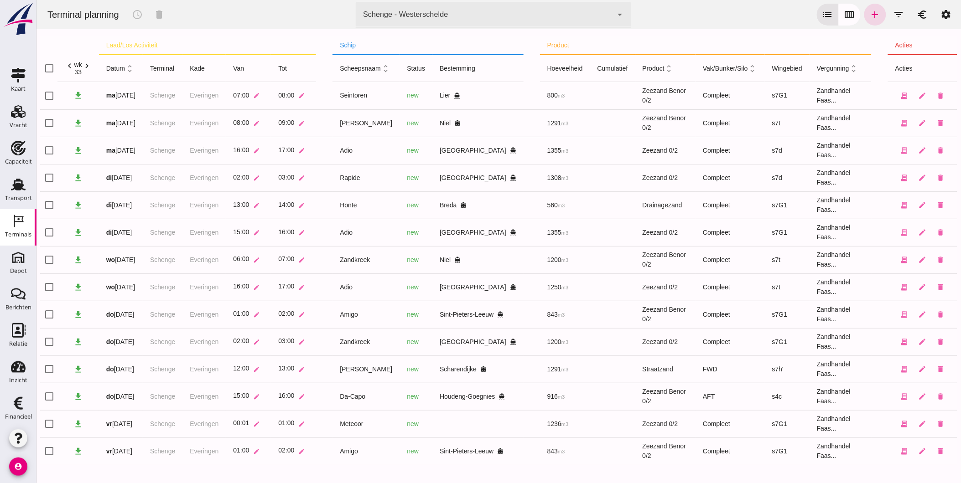
click div
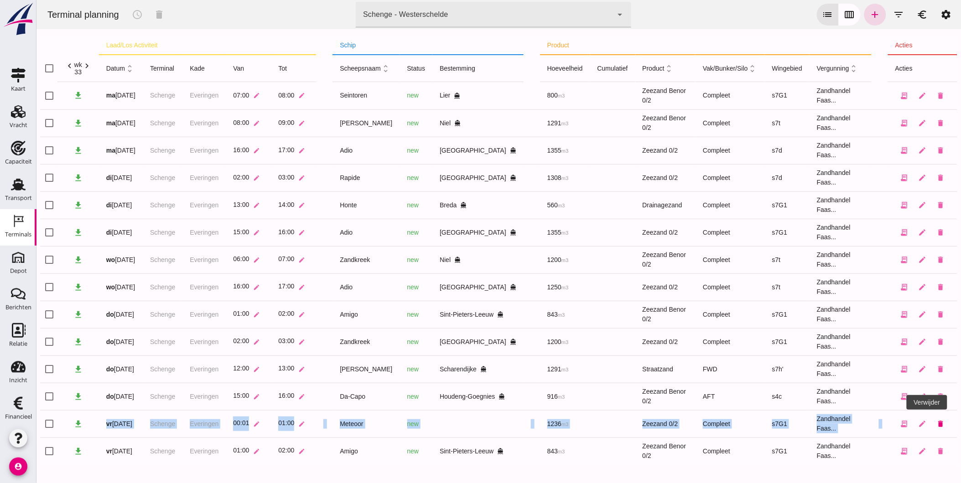
drag, startPoint x: 107, startPoint y: 417, endPoint x: 940, endPoint y: 421, distance: 833.7
click tr "check_box_outline_blank download [DATE] Schenge Everingen 00:01 edit 01:00 edit…"
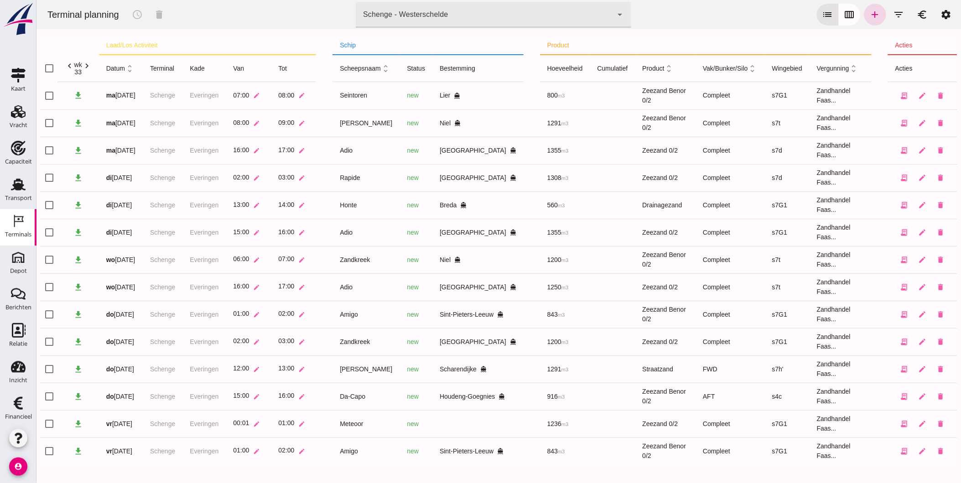
click div
click input "checkbox"
checkbox input "true"
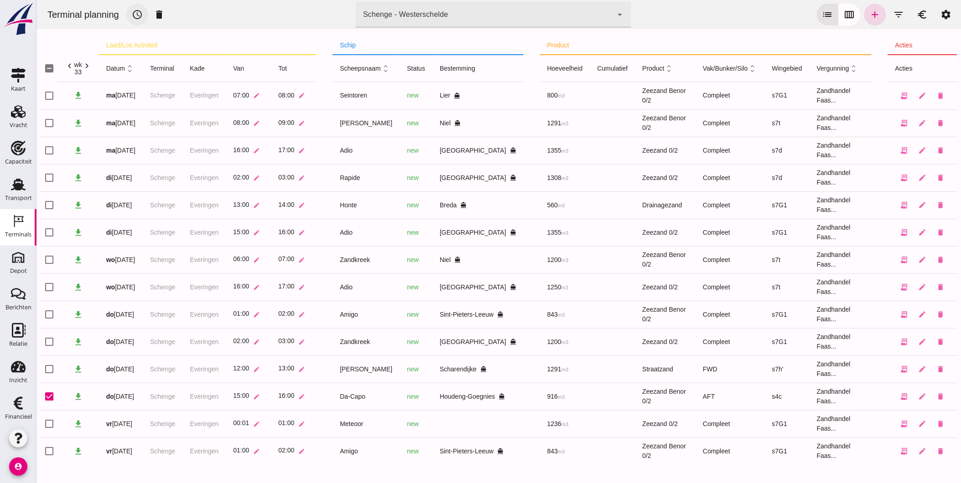
click at [135, 16] on icon "schedule" at bounding box center [136, 14] width 11 height 11
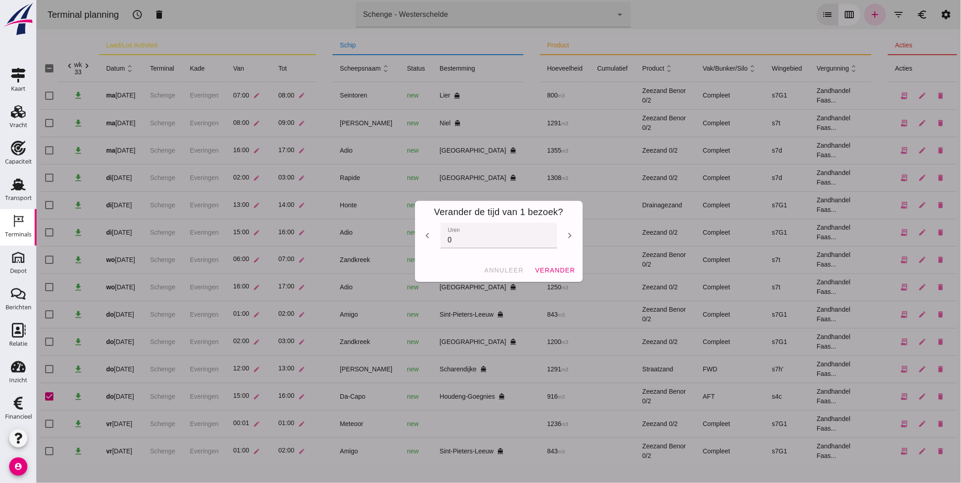
click at [422, 233] on icon "chevron_left" at bounding box center [427, 235] width 11 height 11
type input "-1"
click span "verander"
checkbox input "false"
